Goal: Obtain resource: Obtain resource

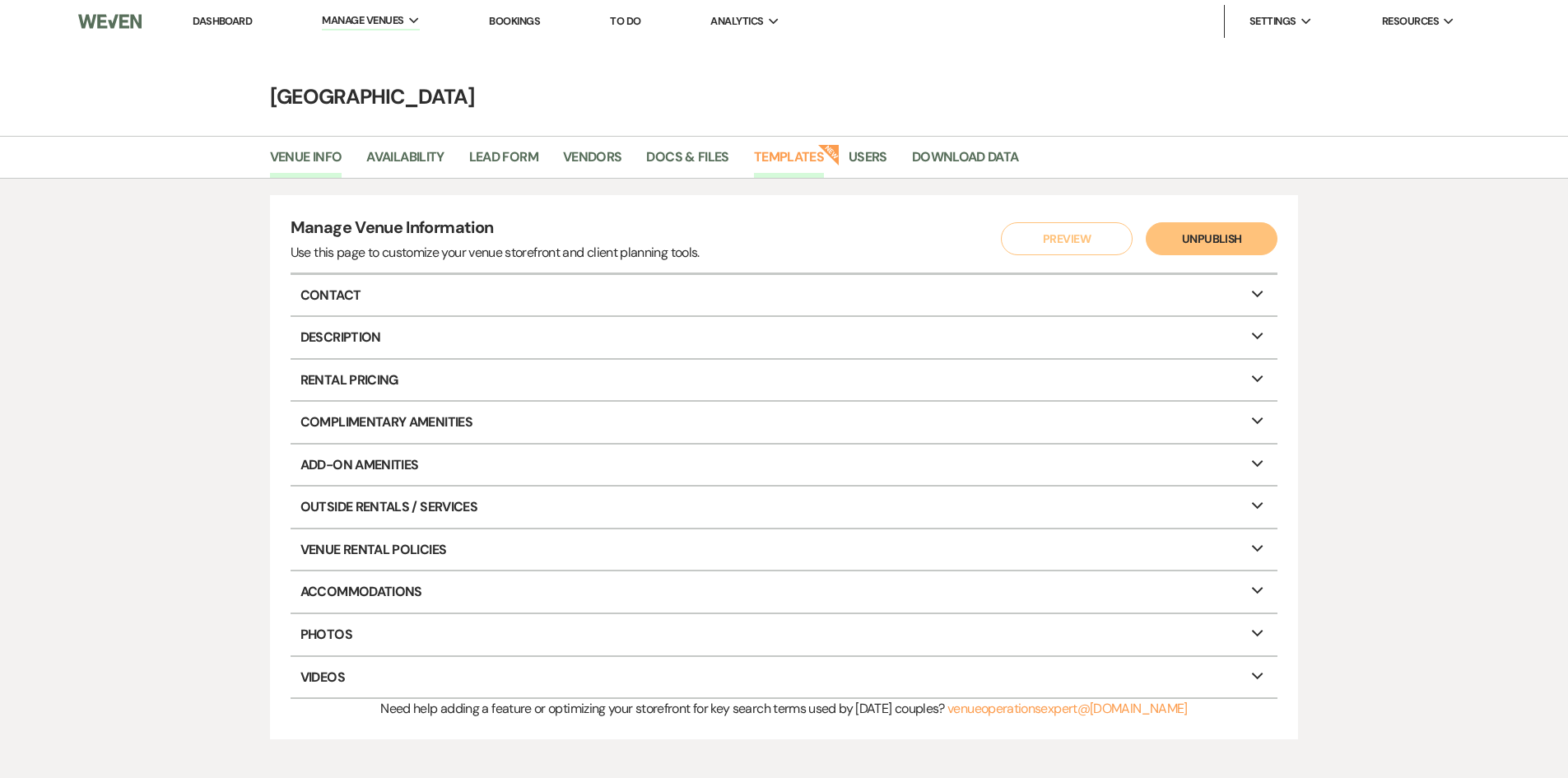
click at [803, 167] on link "Templates" at bounding box center [789, 162] width 70 height 31
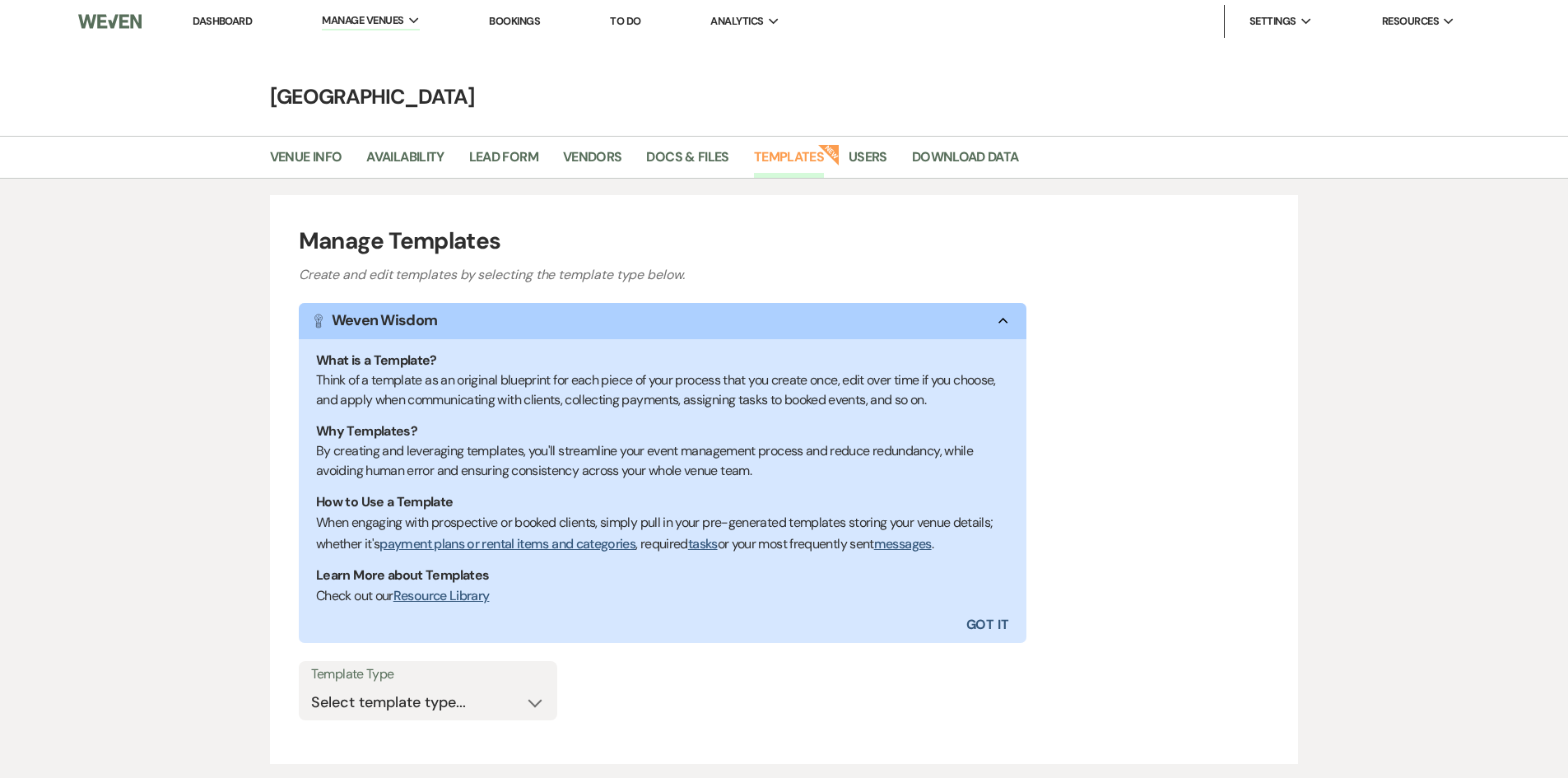
click at [1001, 323] on icon "Collapse" at bounding box center [1003, 320] width 19 height 7
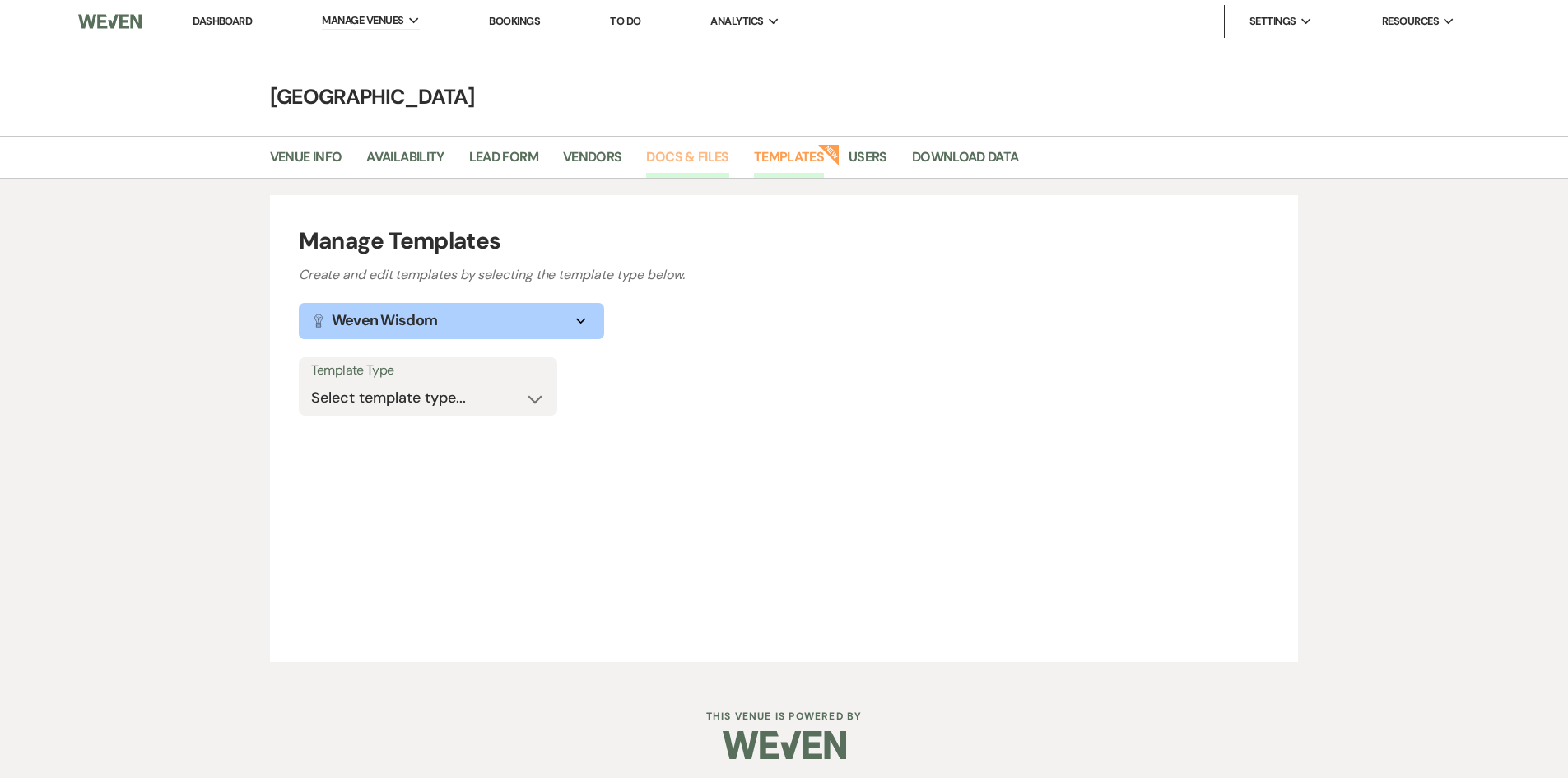
click at [684, 166] on link "Docs & Files" at bounding box center [687, 162] width 83 height 31
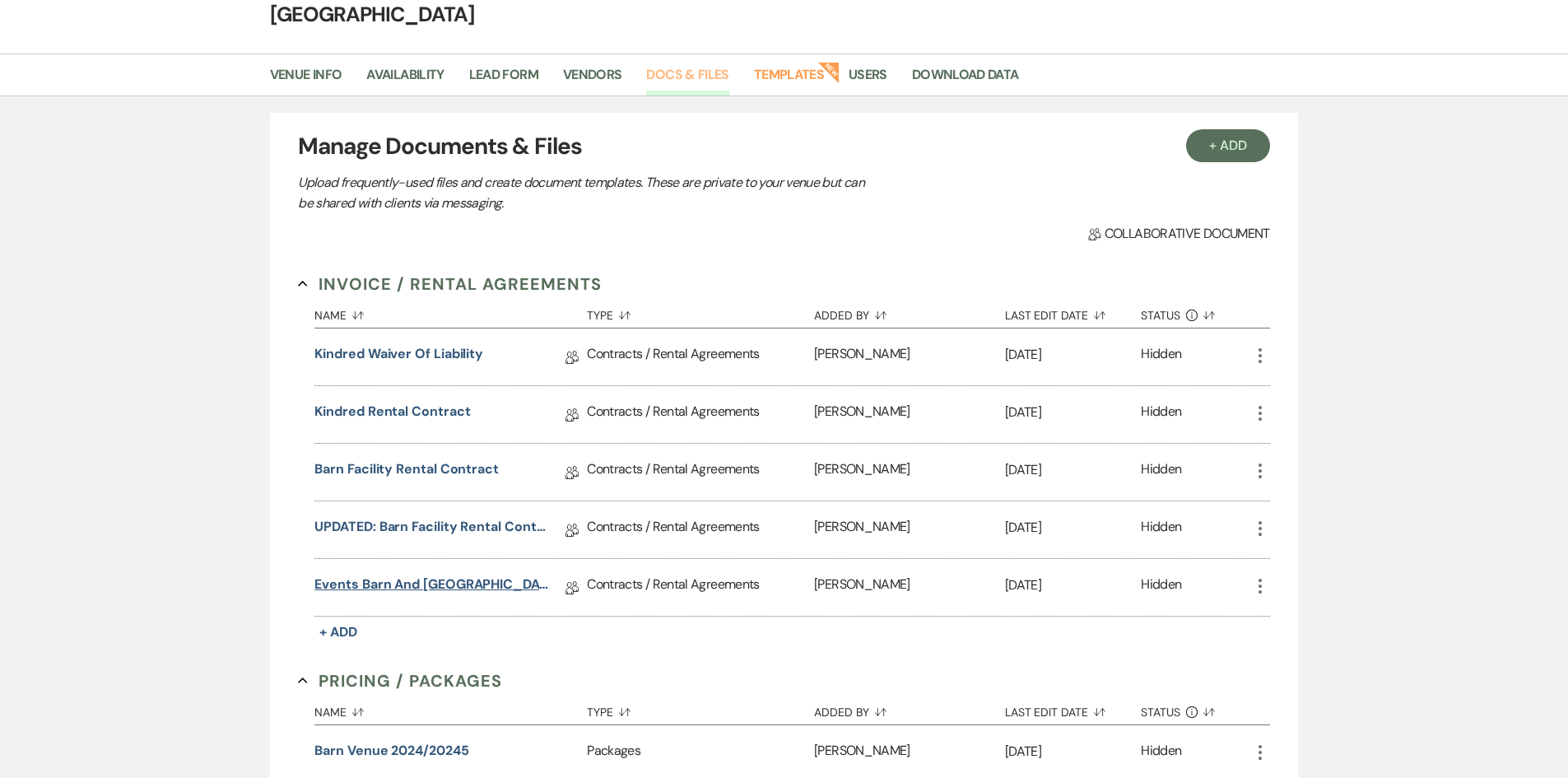
scroll to position [247, 0]
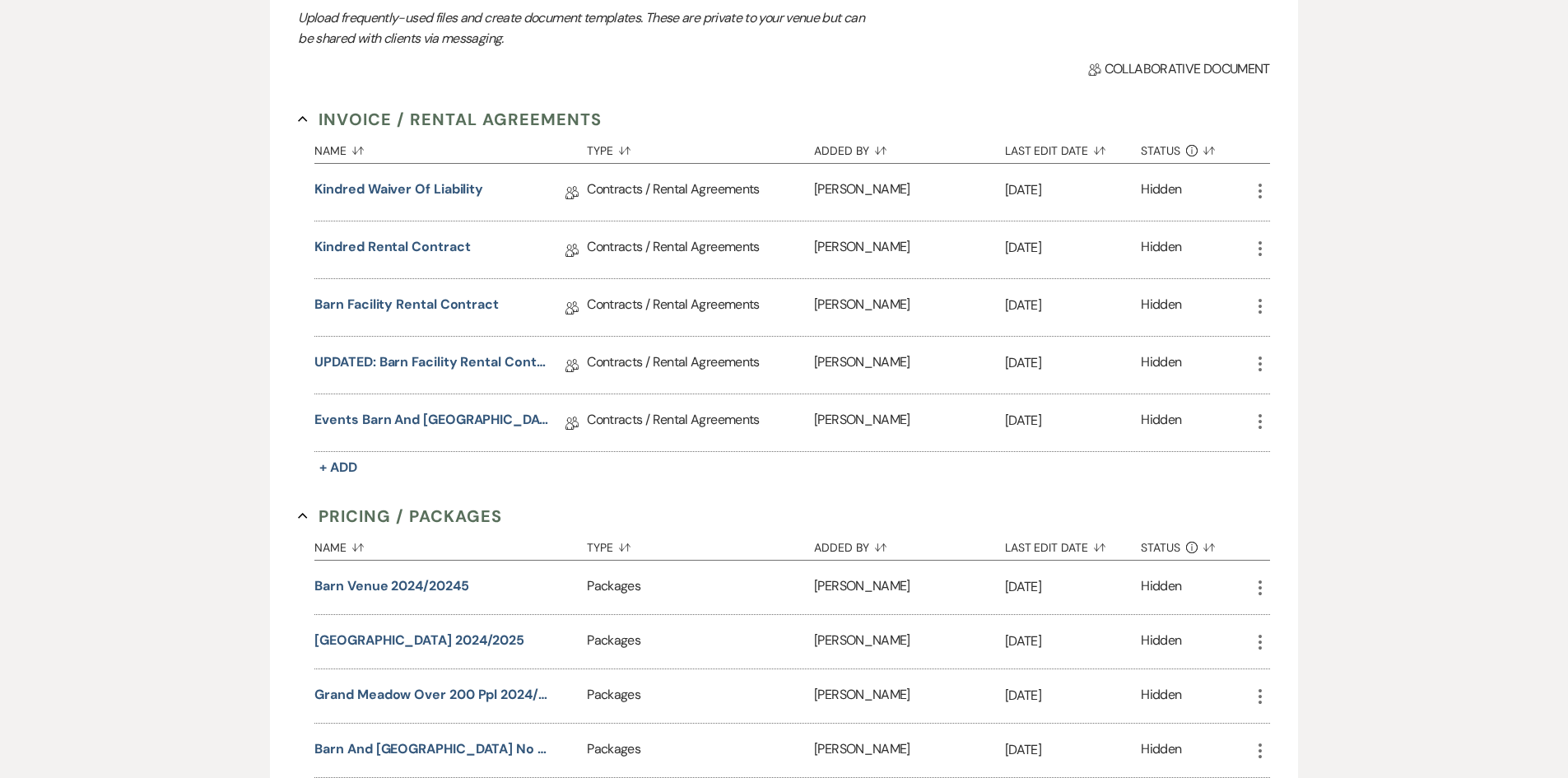
click at [1261, 423] on icon "More" at bounding box center [1260, 422] width 19 height 19
click at [517, 417] on link "Events Barn and [GEOGRAPHIC_DATA] Facility Rental Contract" at bounding box center [431, 423] width 235 height 25
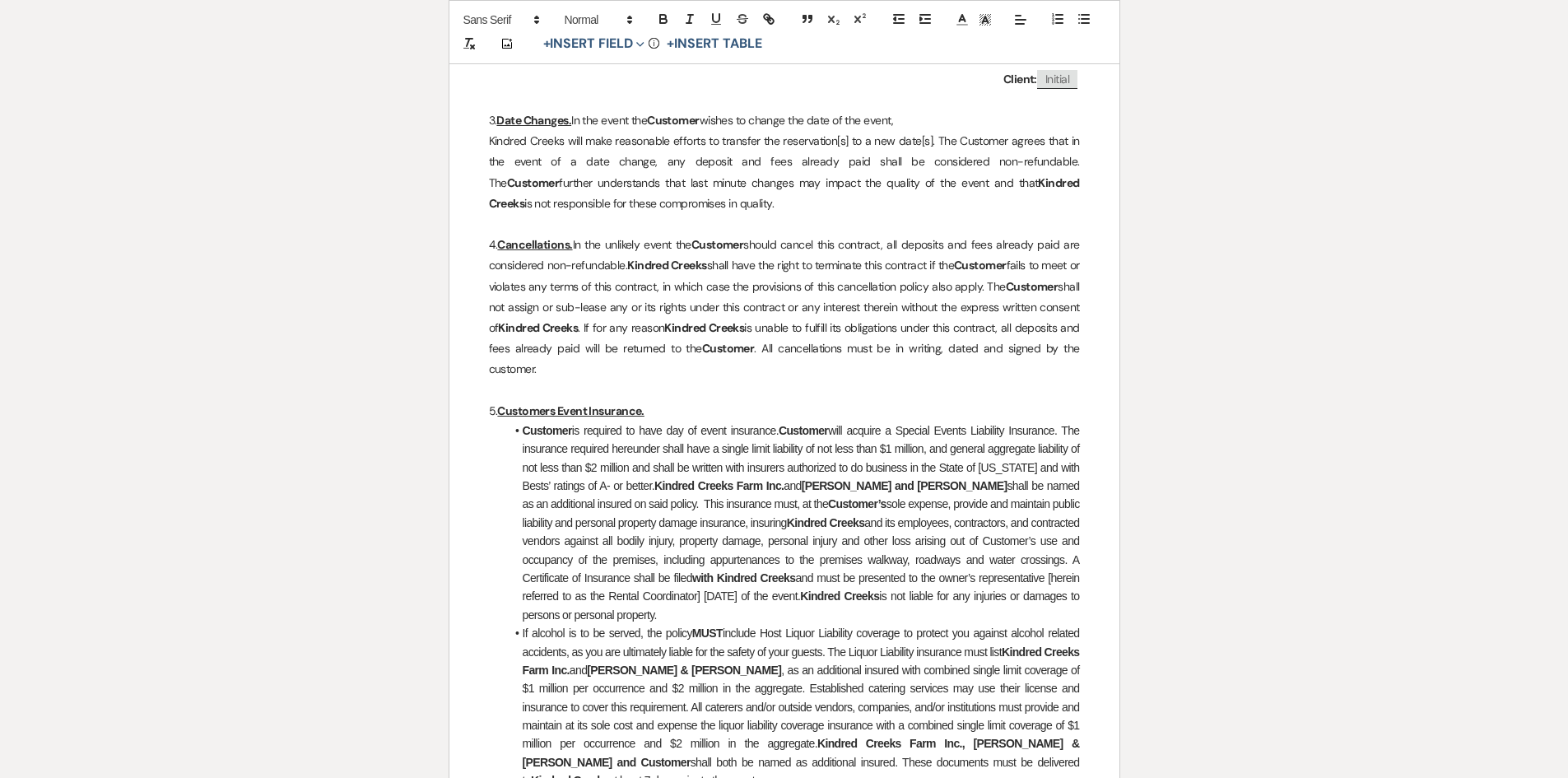
scroll to position [1235, 0]
